Goal: Find specific page/section: Find specific page/section

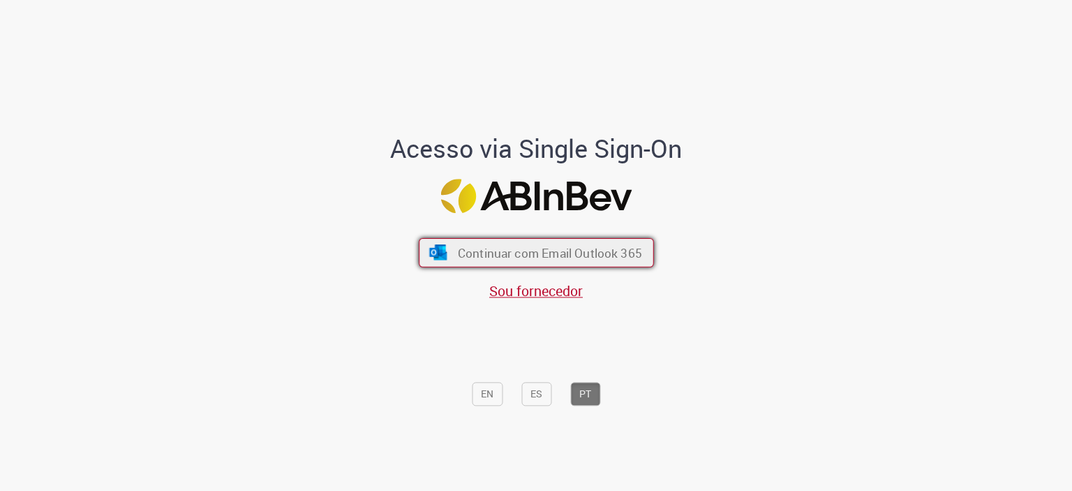
click at [532, 253] on span "Continuar com Email Outlook 365" at bounding box center [549, 252] width 184 height 16
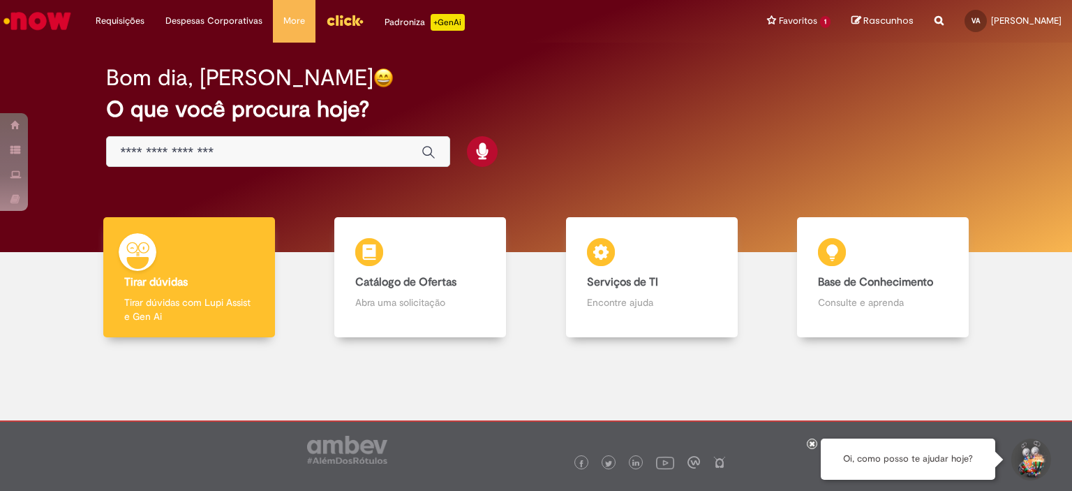
click at [352, 159] on input "Basta digitar aqui" at bounding box center [264, 152] width 287 height 16
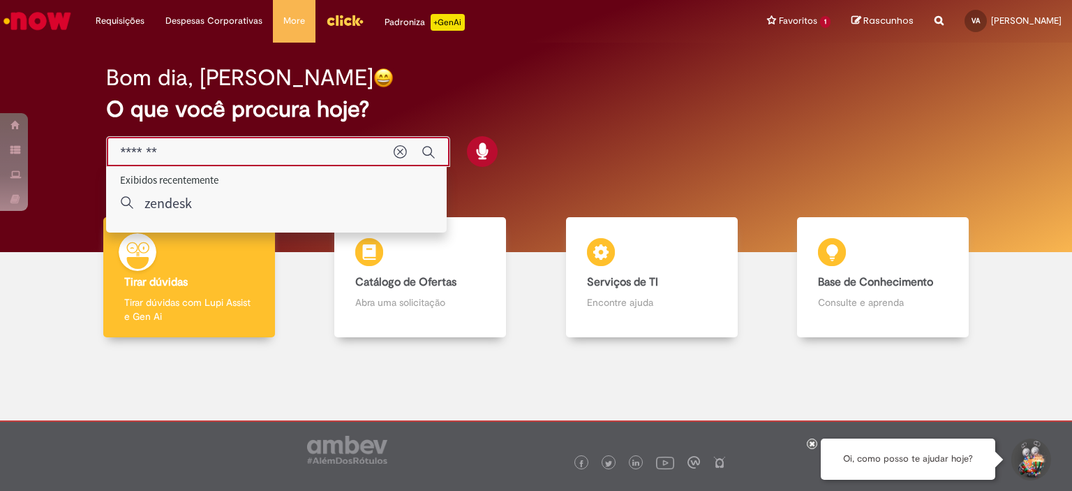
type input "*******"
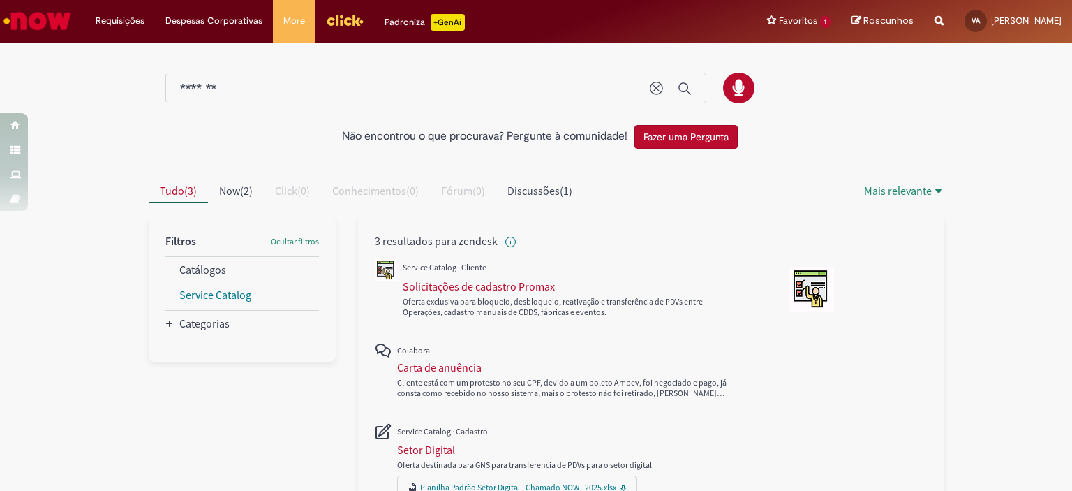
scroll to position [75, 0]
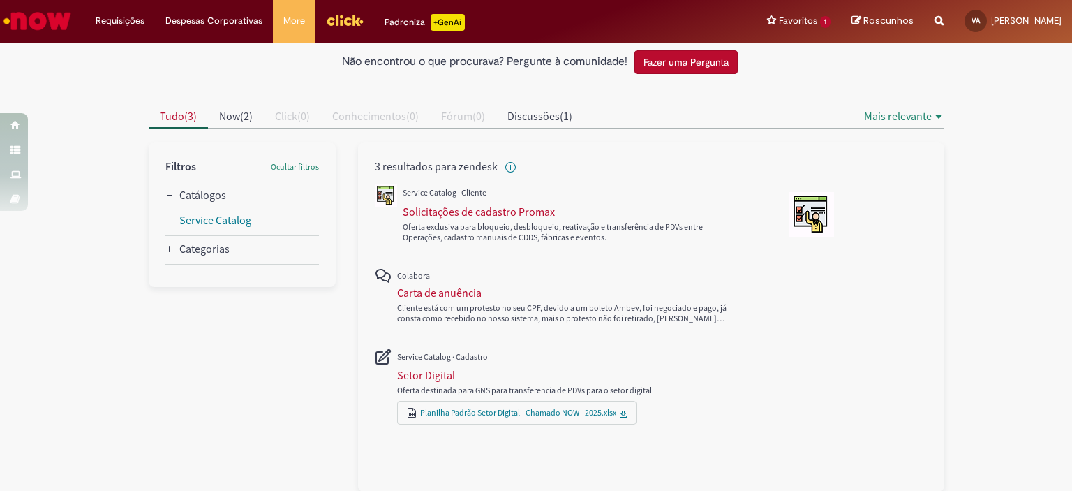
click at [43, 24] on img "Ir para a Homepage" at bounding box center [37, 21] width 72 height 28
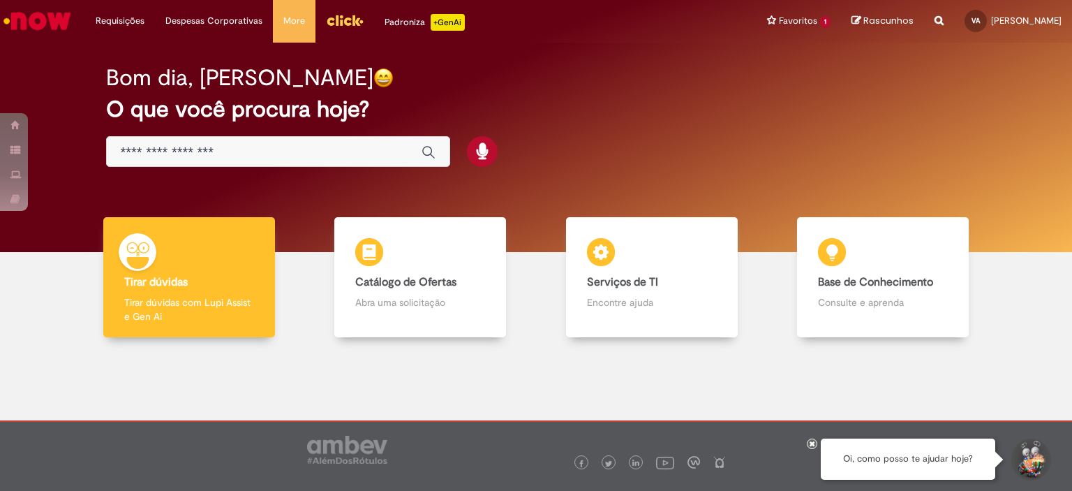
click at [258, 151] on input "Basta digitar aqui" at bounding box center [264, 152] width 287 height 16
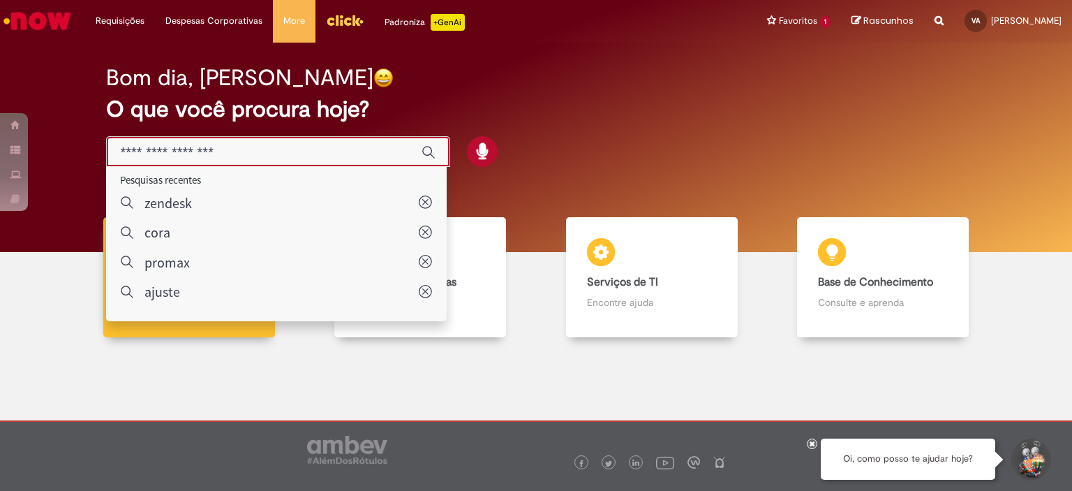
click at [745, 143] on div "Bom dia, Vitor O que você procura hoje?" at bounding box center [536, 116] width 909 height 119
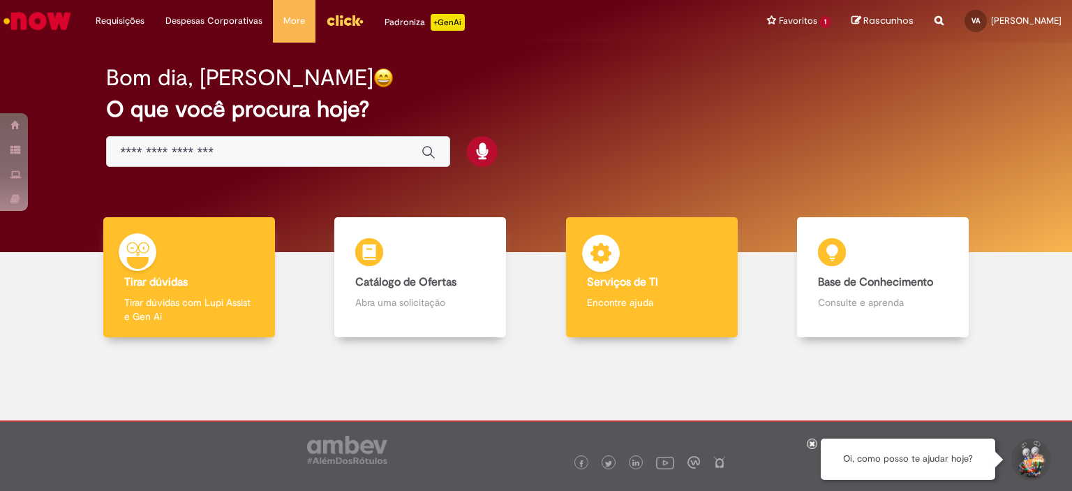
click at [634, 282] on b "Serviços de TI" at bounding box center [622, 282] width 71 height 14
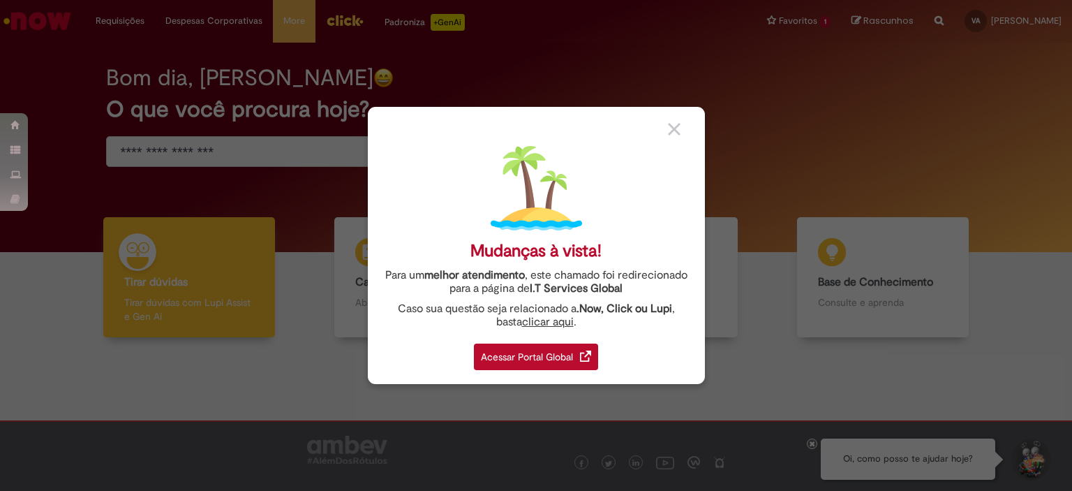
click at [511, 359] on div "Acessar Portal Global" at bounding box center [536, 356] width 124 height 27
